Goal: Navigation & Orientation: Understand site structure

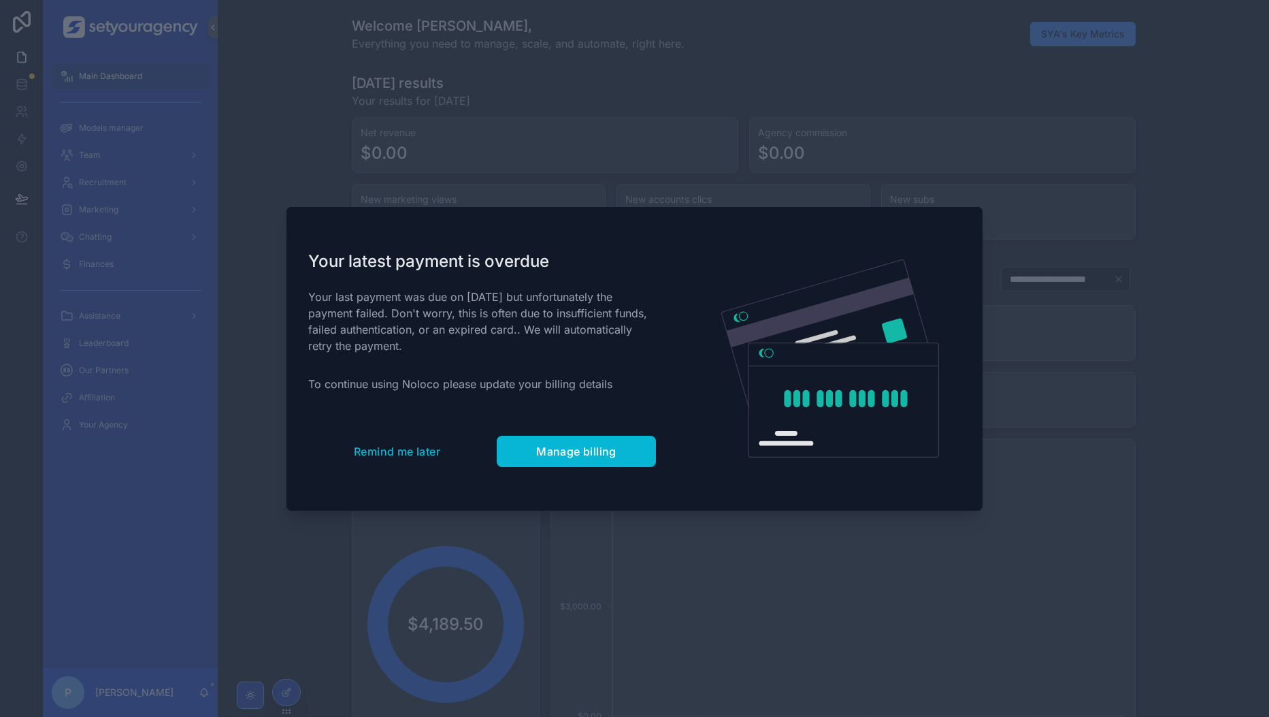
click at [381, 451] on span "Remind me later" at bounding box center [397, 451] width 86 height 14
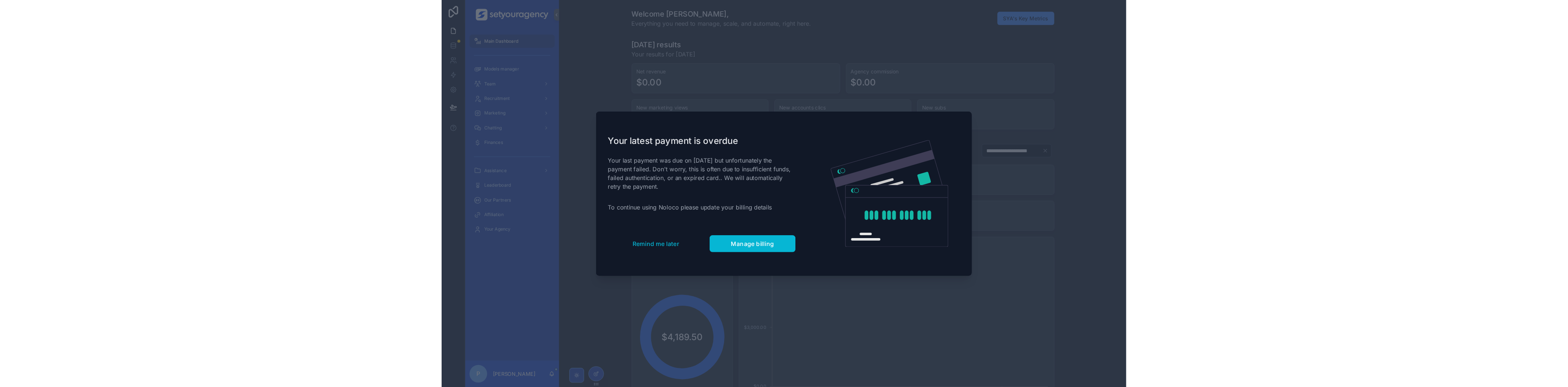
scroll to position [0, 2900]
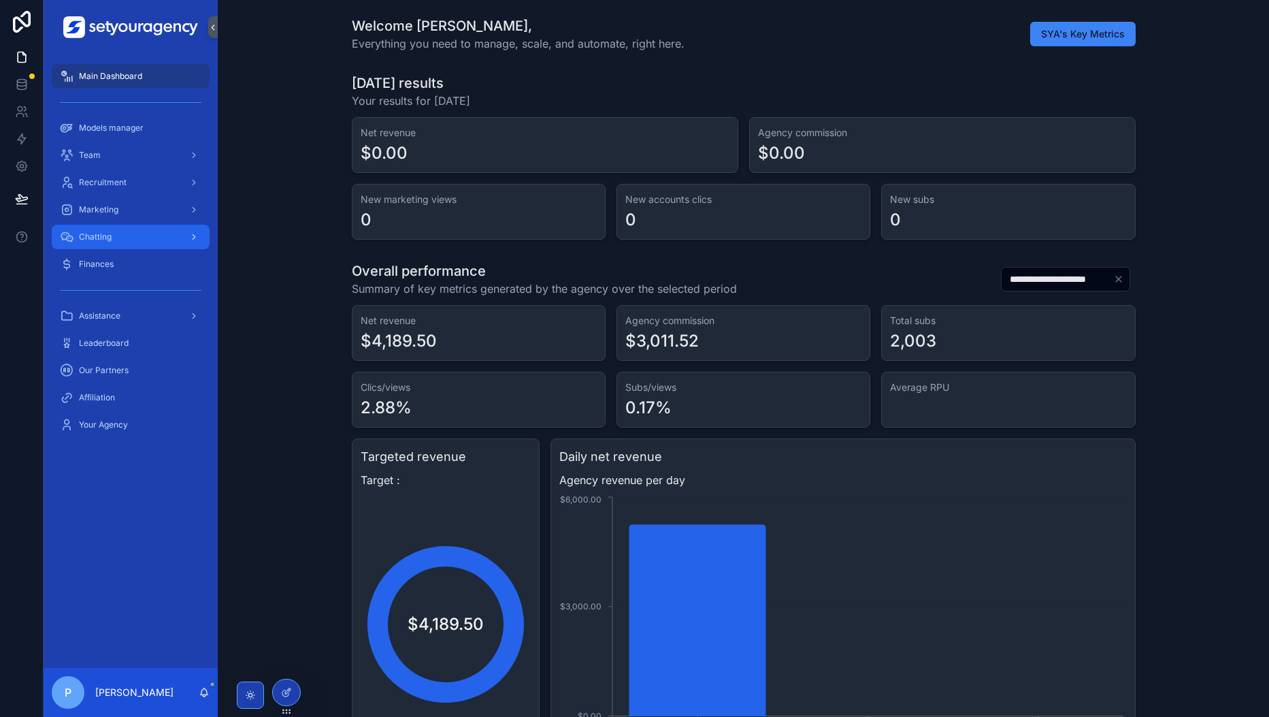
click at [142, 246] on div "Chatting" at bounding box center [131, 237] width 142 height 22
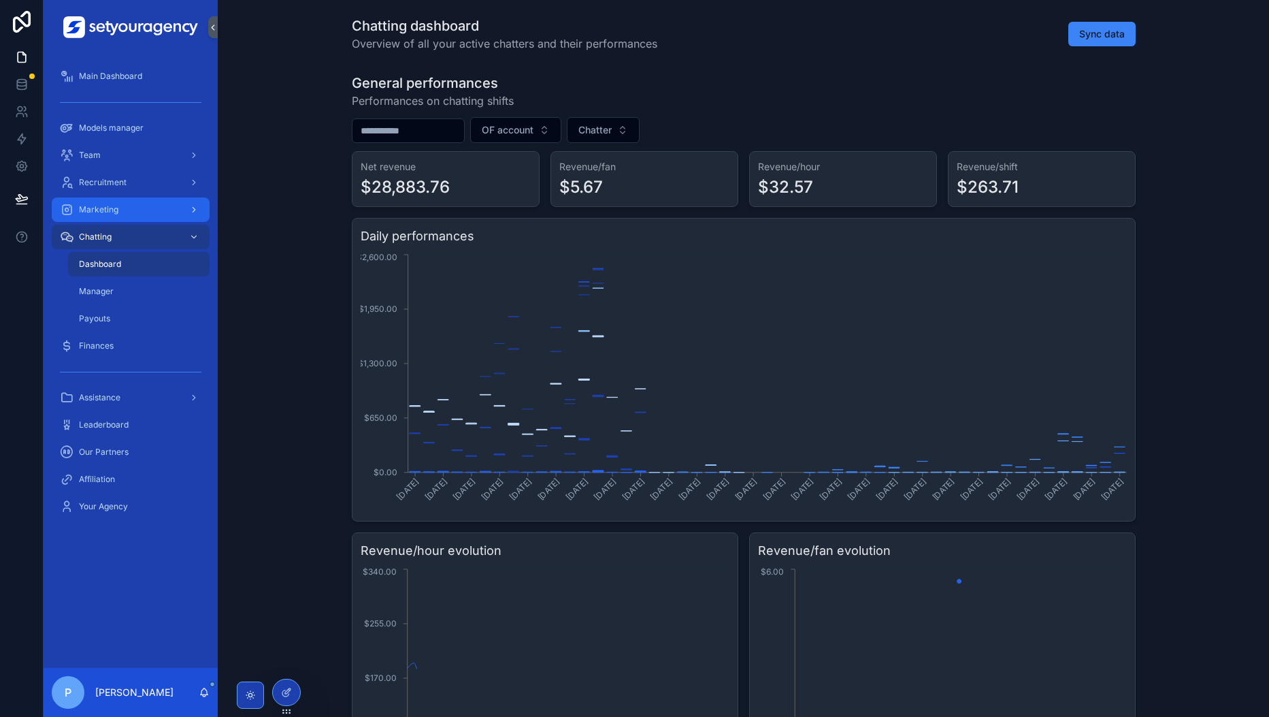
click at [157, 212] on div "Marketing" at bounding box center [131, 210] width 142 height 22
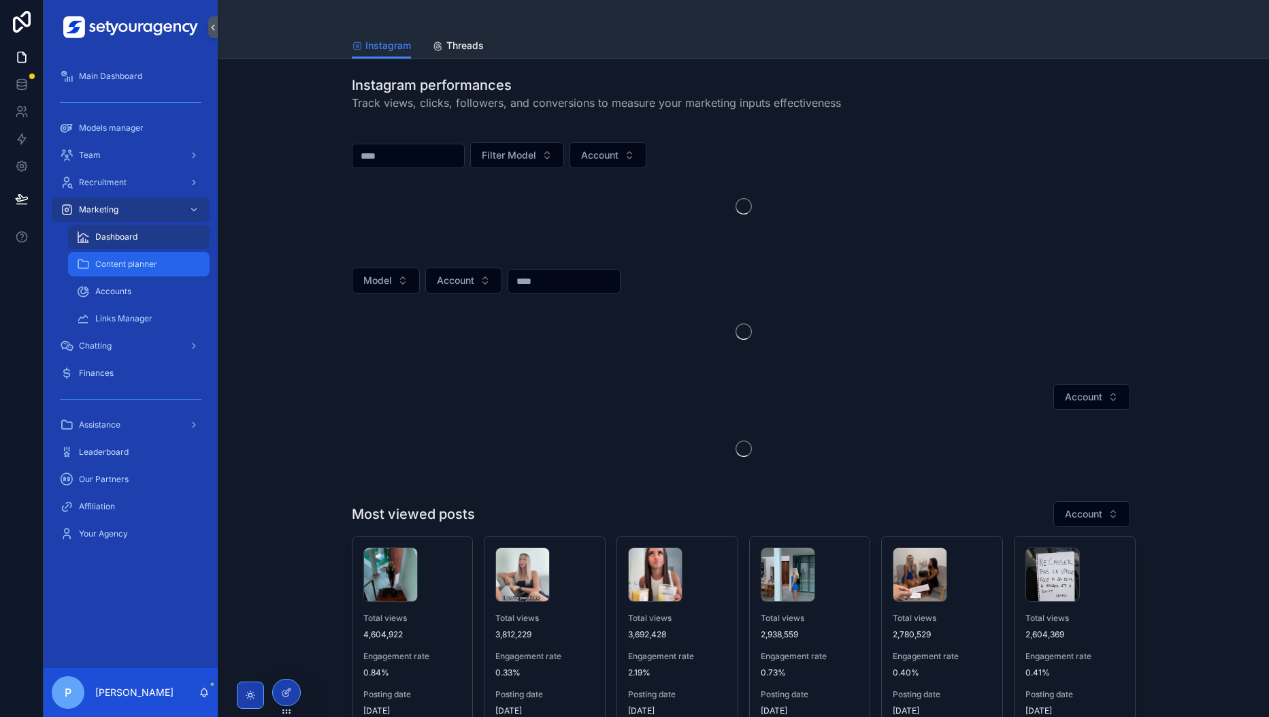
click at [128, 262] on span "Content planner" at bounding box center [126, 264] width 62 height 11
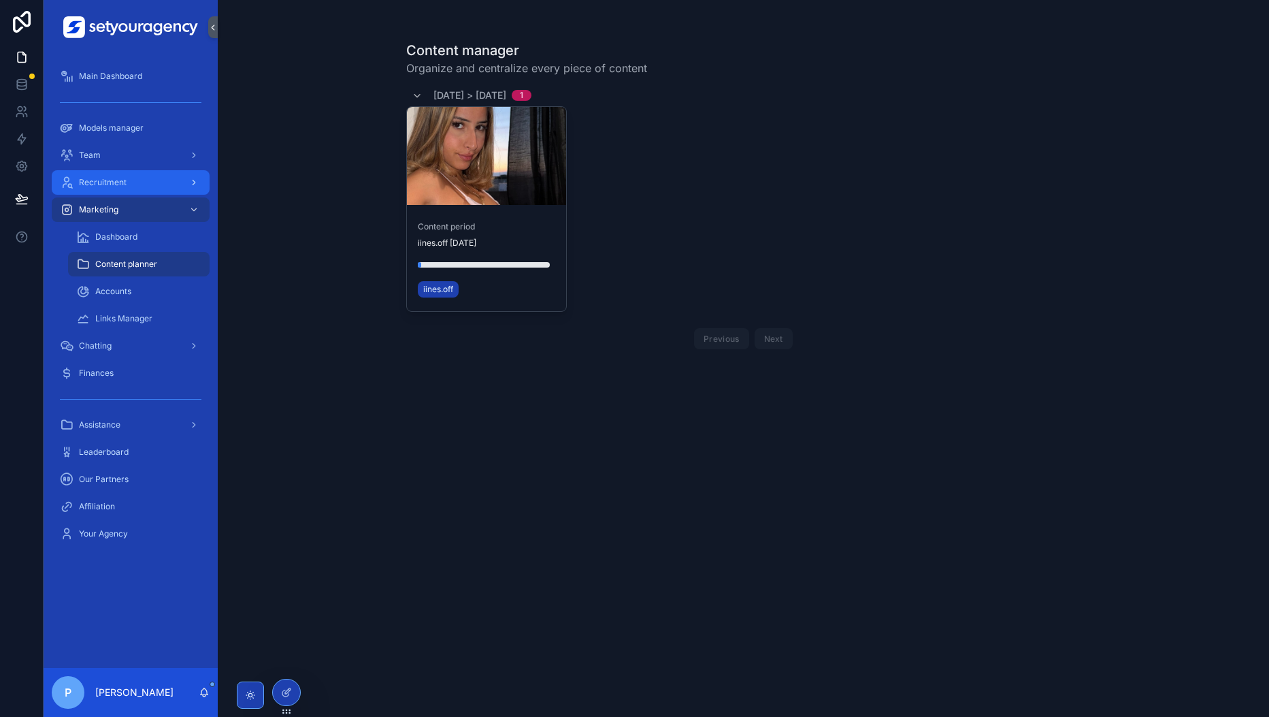
click at [181, 178] on div "Recruitment" at bounding box center [131, 183] width 142 height 22
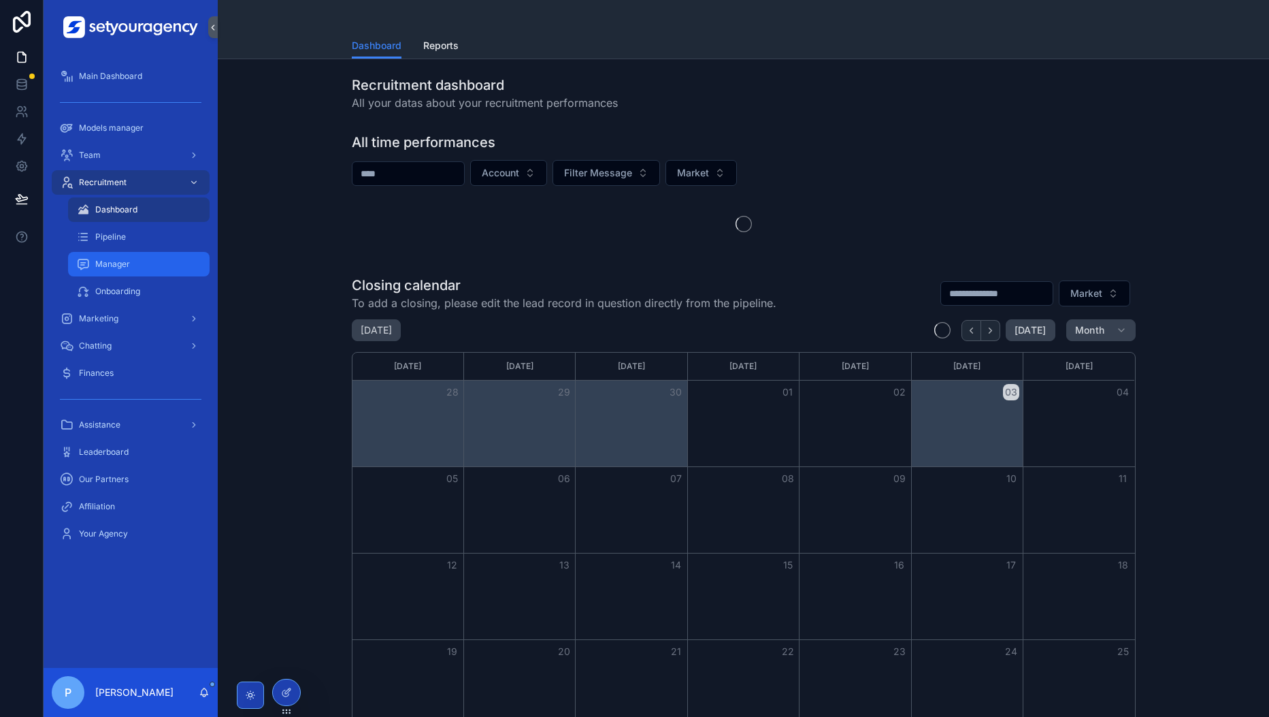
click at [133, 263] on div "Manager" at bounding box center [138, 264] width 125 height 22
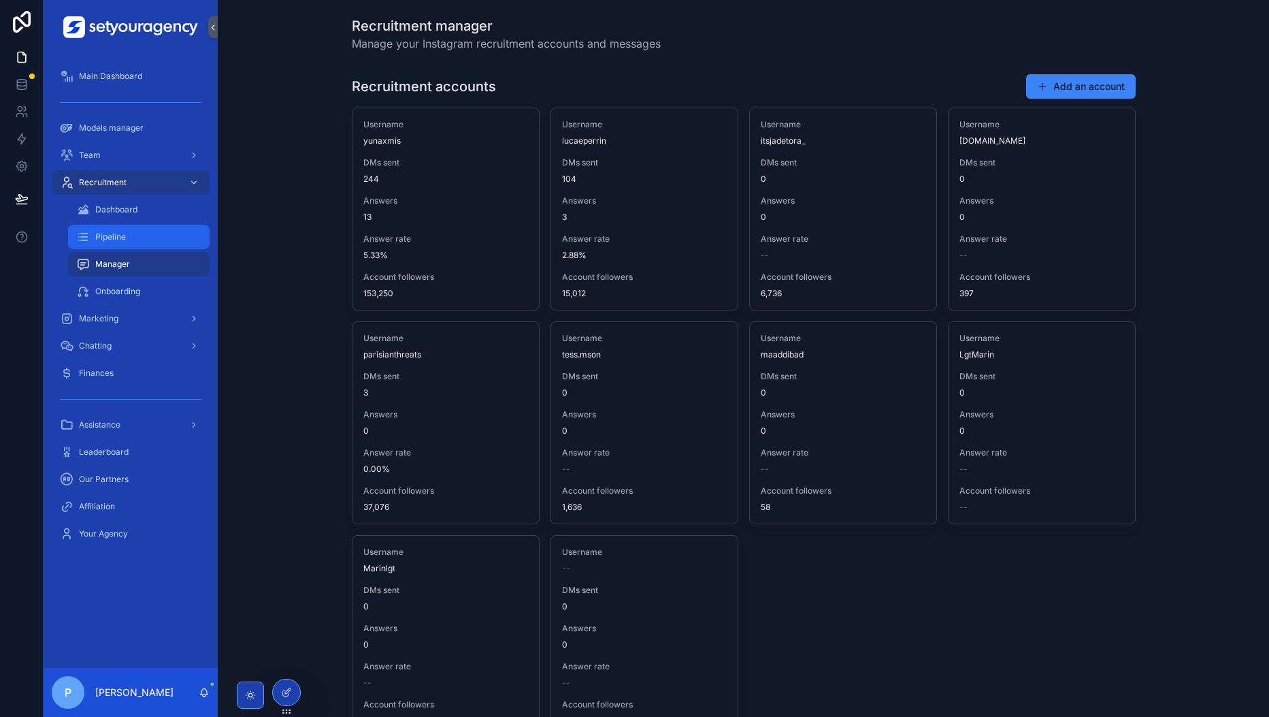
click at [150, 229] on div "Pipeline" at bounding box center [138, 237] width 125 height 22
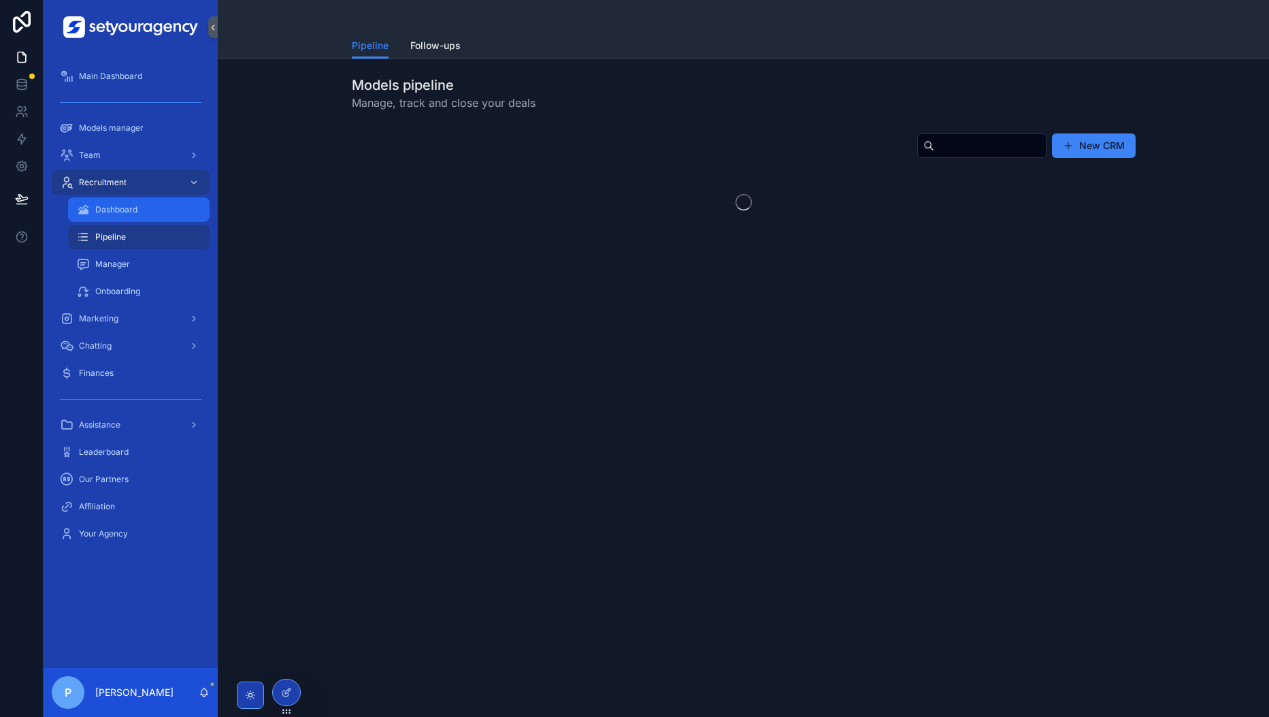
click at [157, 215] on div "Dashboard" at bounding box center [138, 210] width 125 height 22
